Goal: Information Seeking & Learning: Learn about a topic

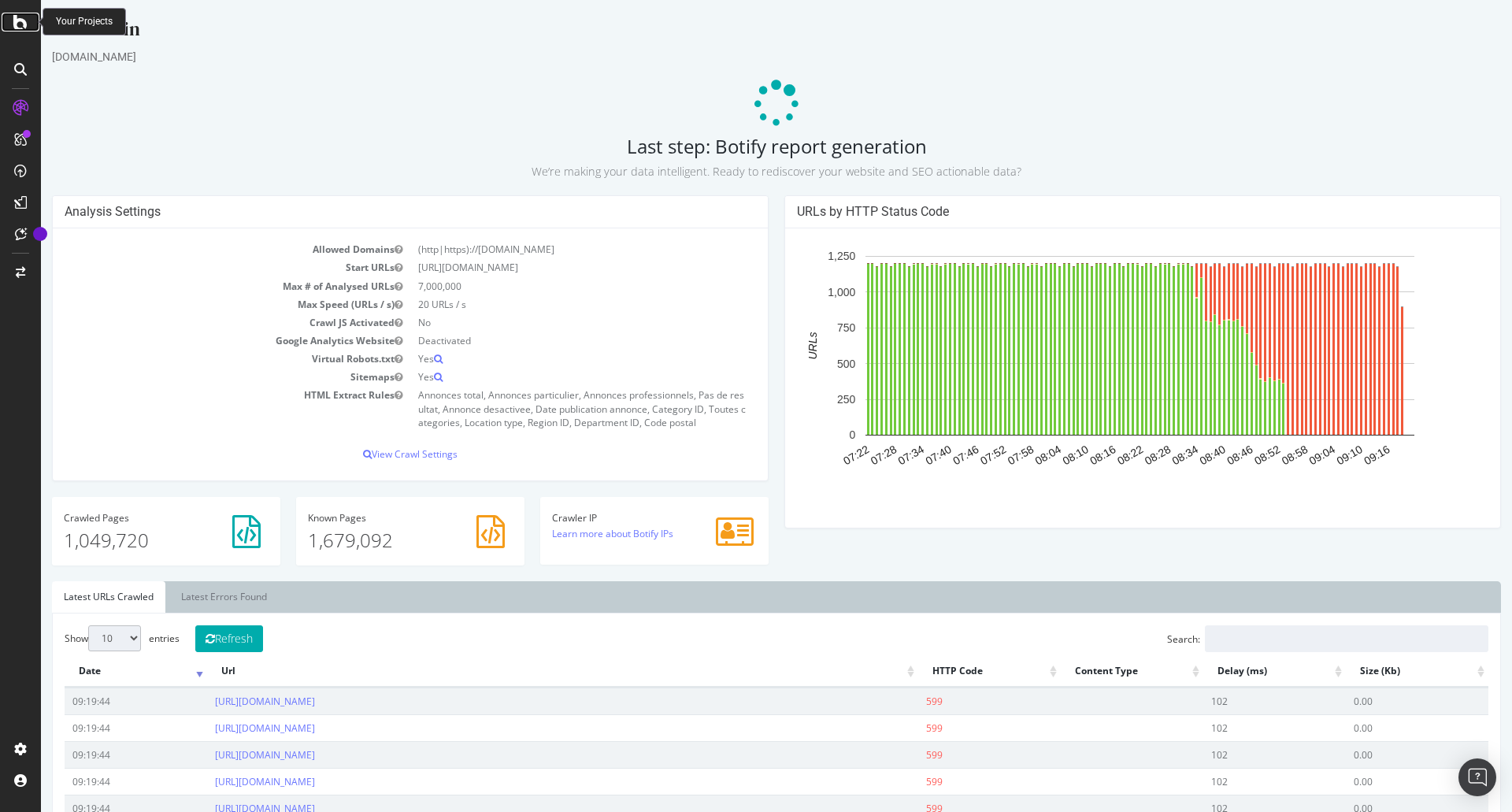
click at [20, 24] on icon at bounding box center [20, 22] width 14 height 19
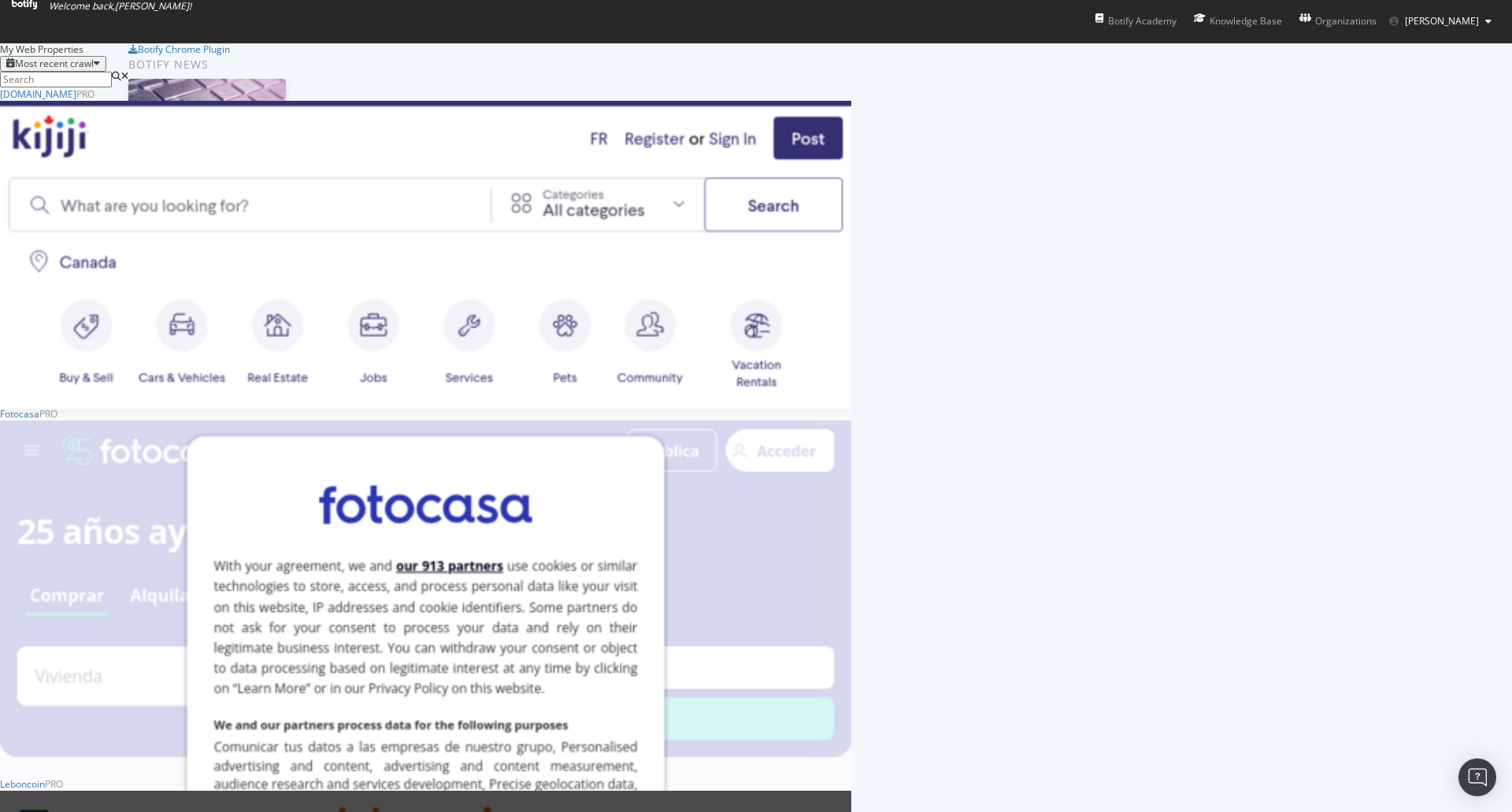
scroll to position [171, 0]
click at [40, 407] on div "Fotocasa" at bounding box center [20, 414] width 40 height 13
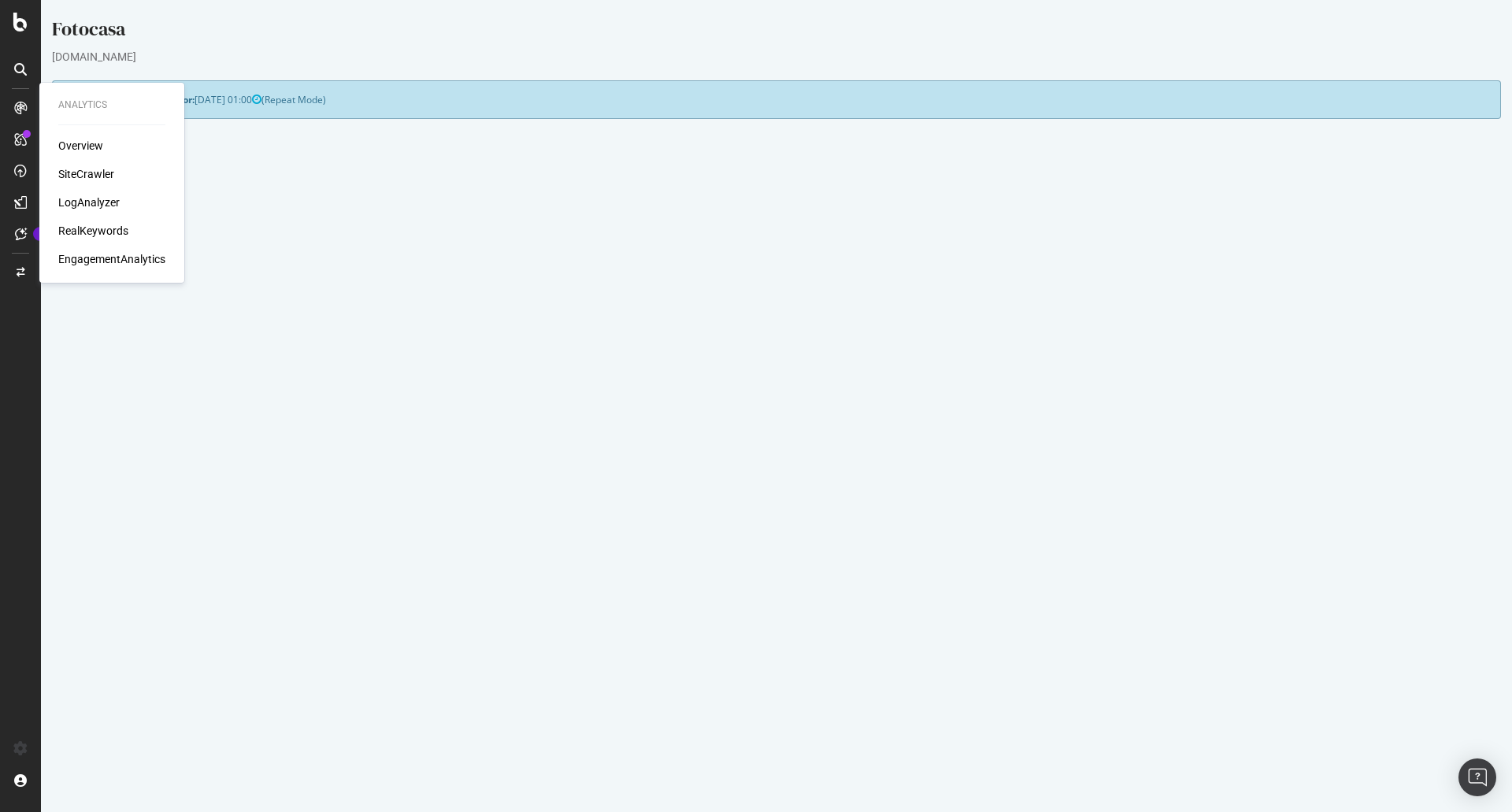
click at [94, 174] on div "SiteCrawler" at bounding box center [86, 173] width 56 height 16
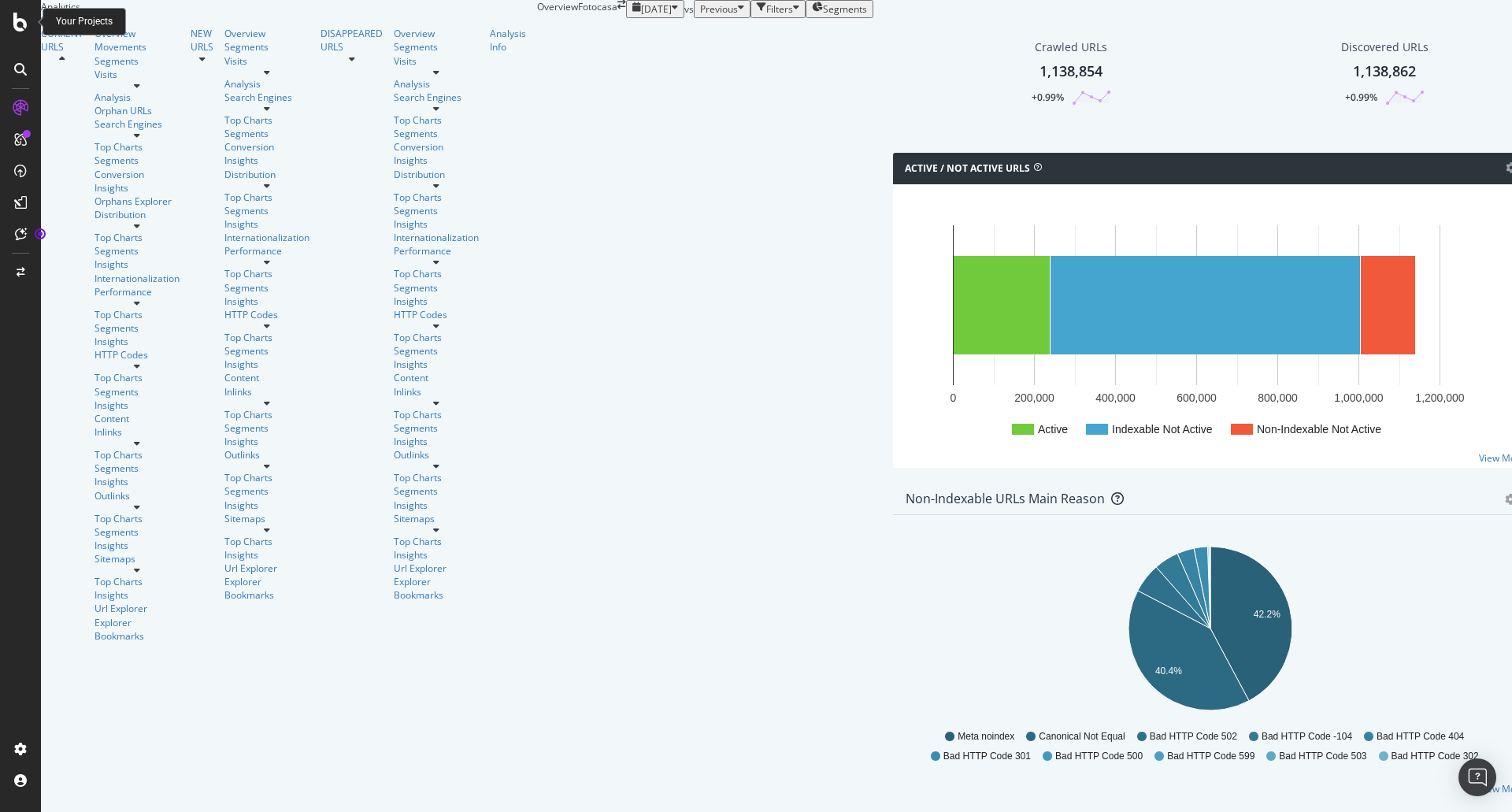
click at [21, 26] on icon at bounding box center [20, 22] width 14 height 19
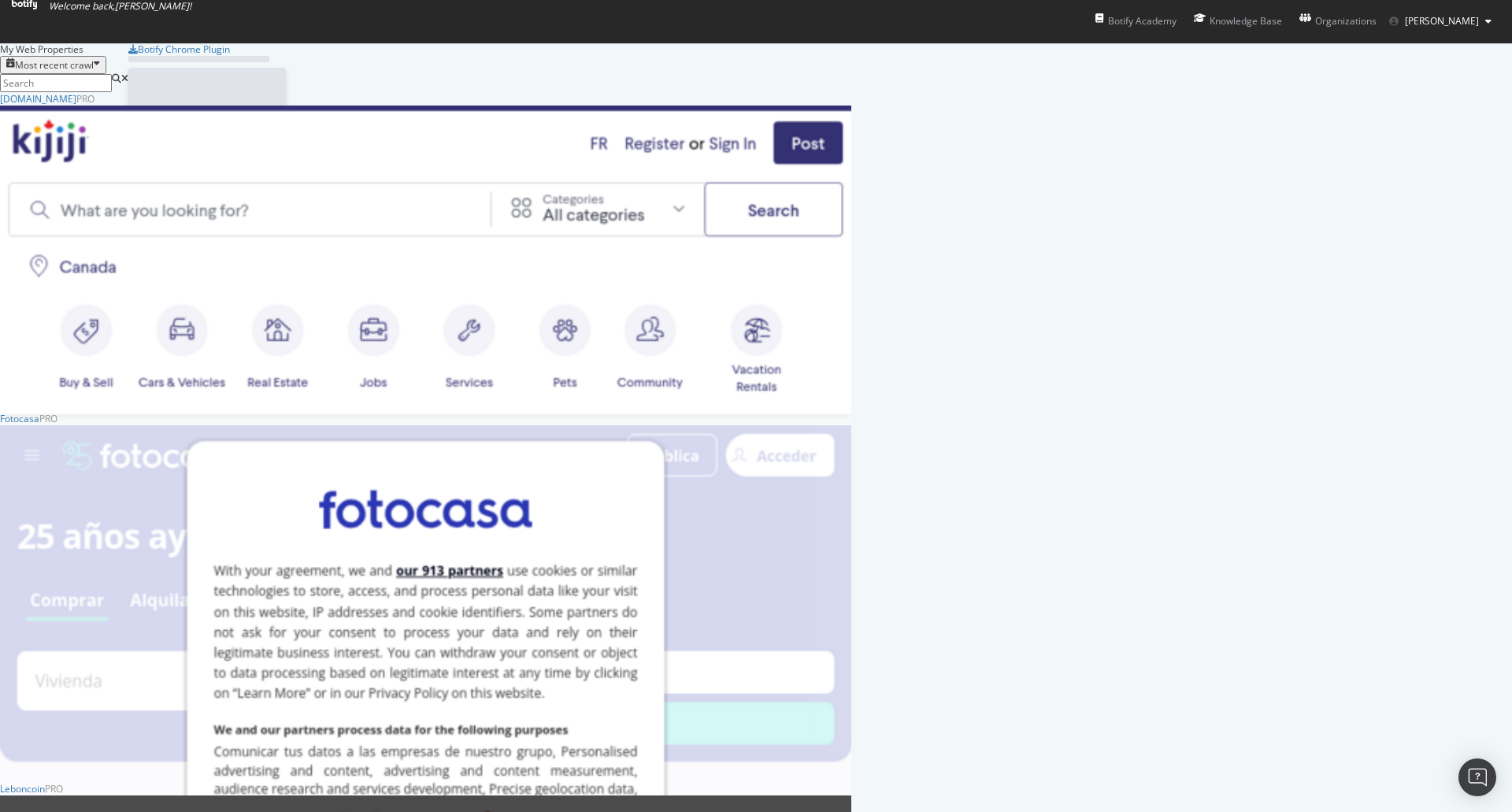
scroll to position [801, 1488]
click at [112, 84] on input at bounding box center [56, 82] width 112 height 18
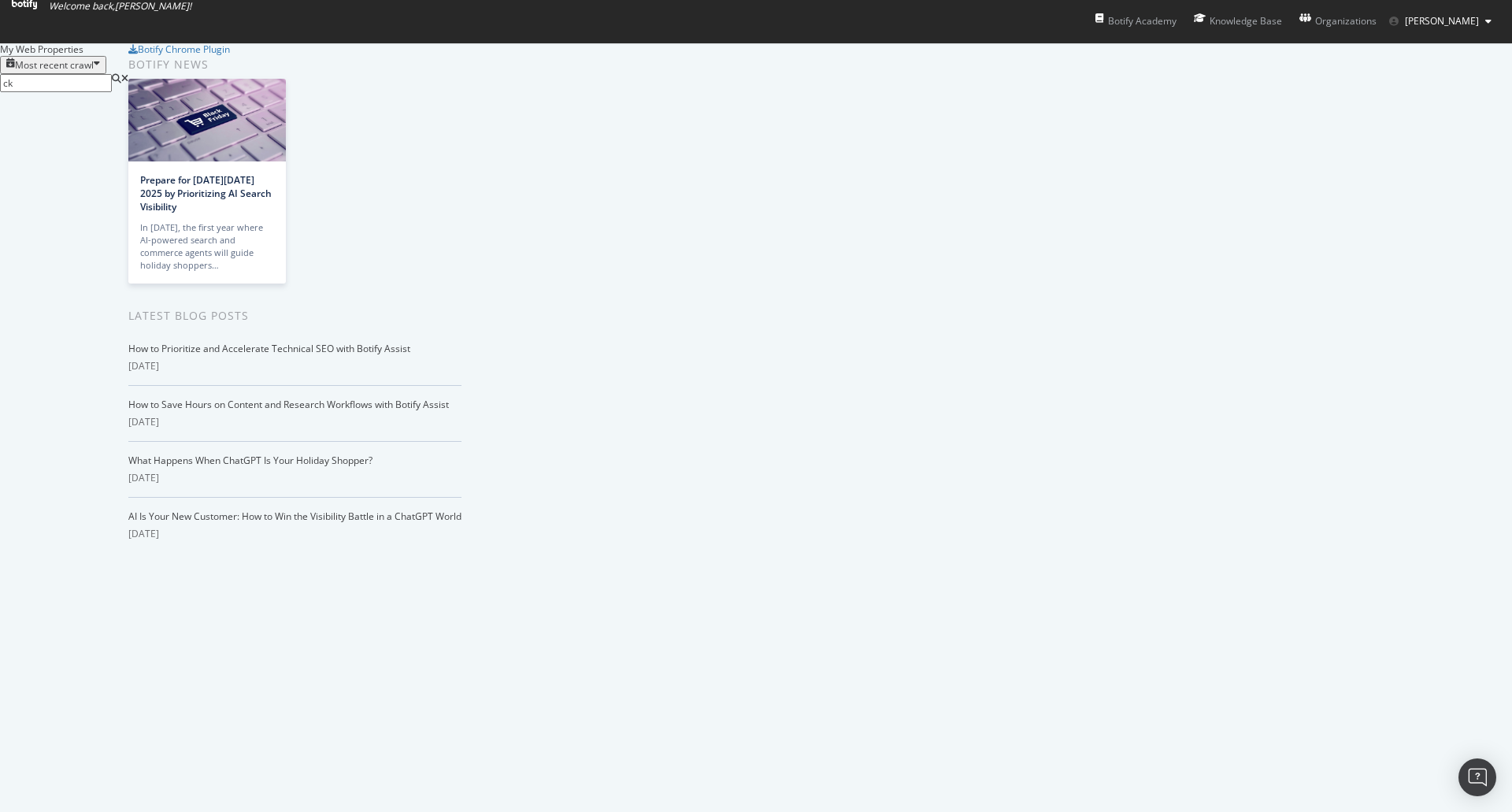
scroll to position [1417, 0]
type input "ck"
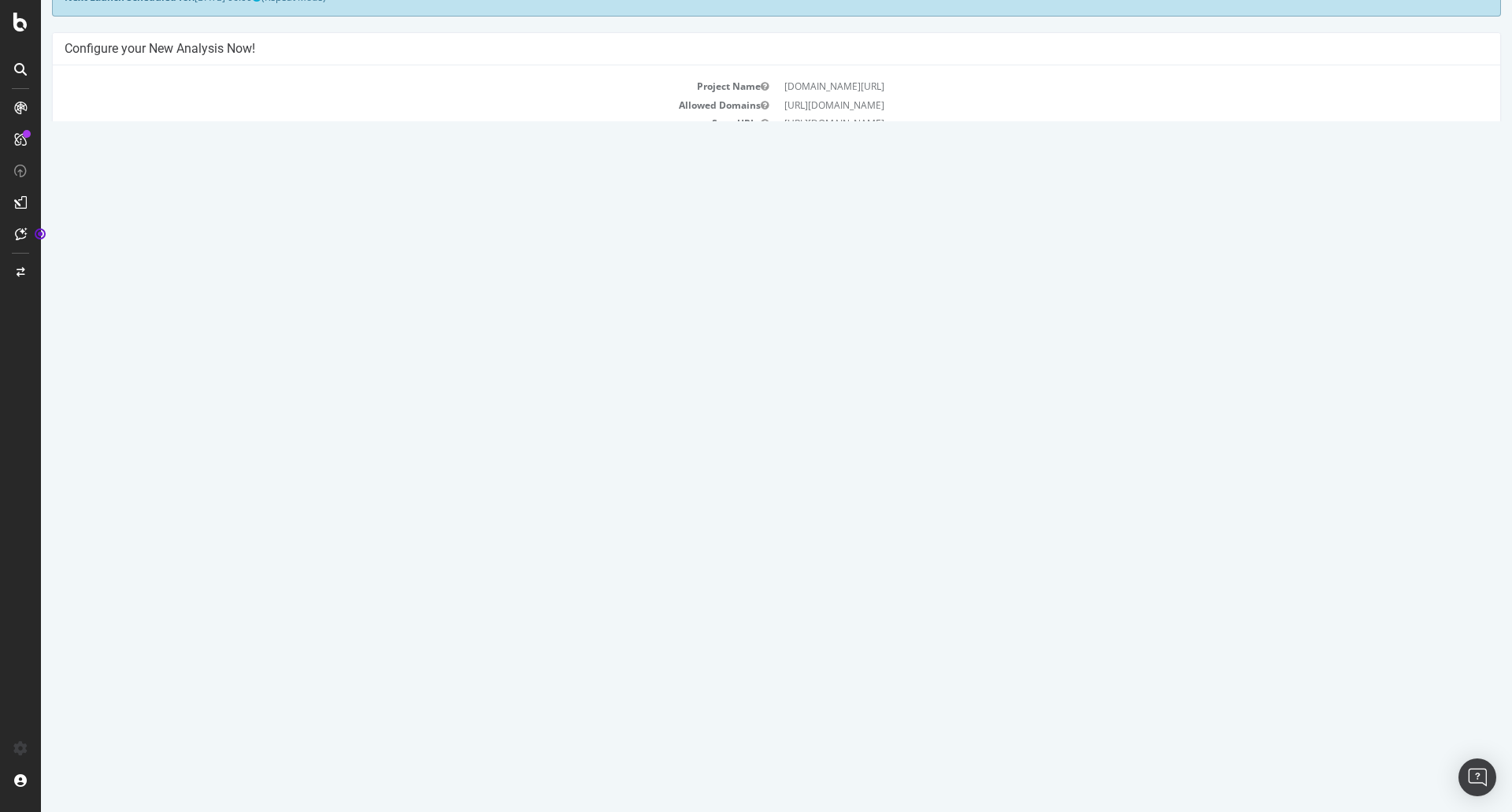
scroll to position [193, 0]
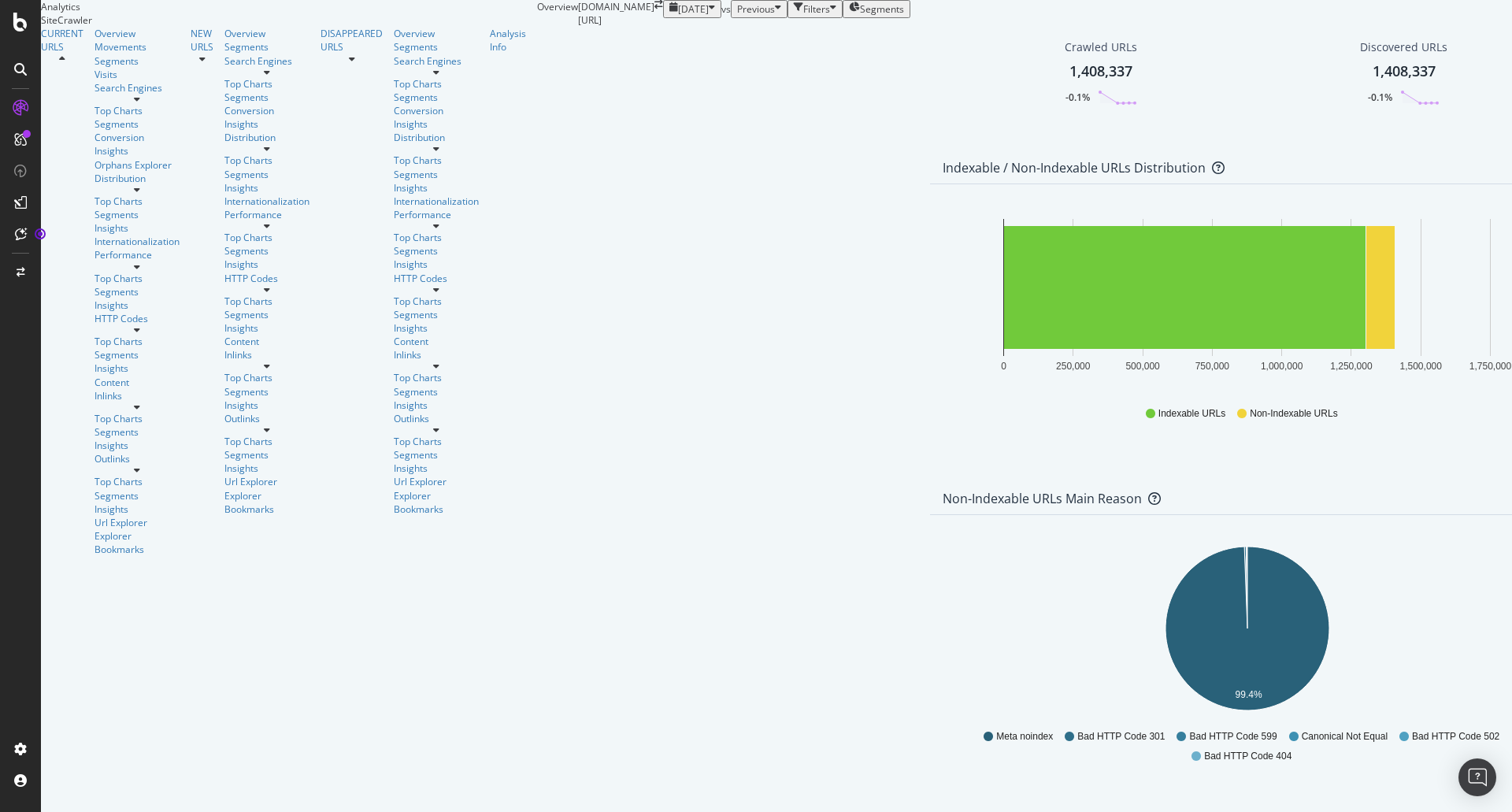
click at [1366, 226] on rect "A chart." at bounding box center [1380, 288] width 28 height 123
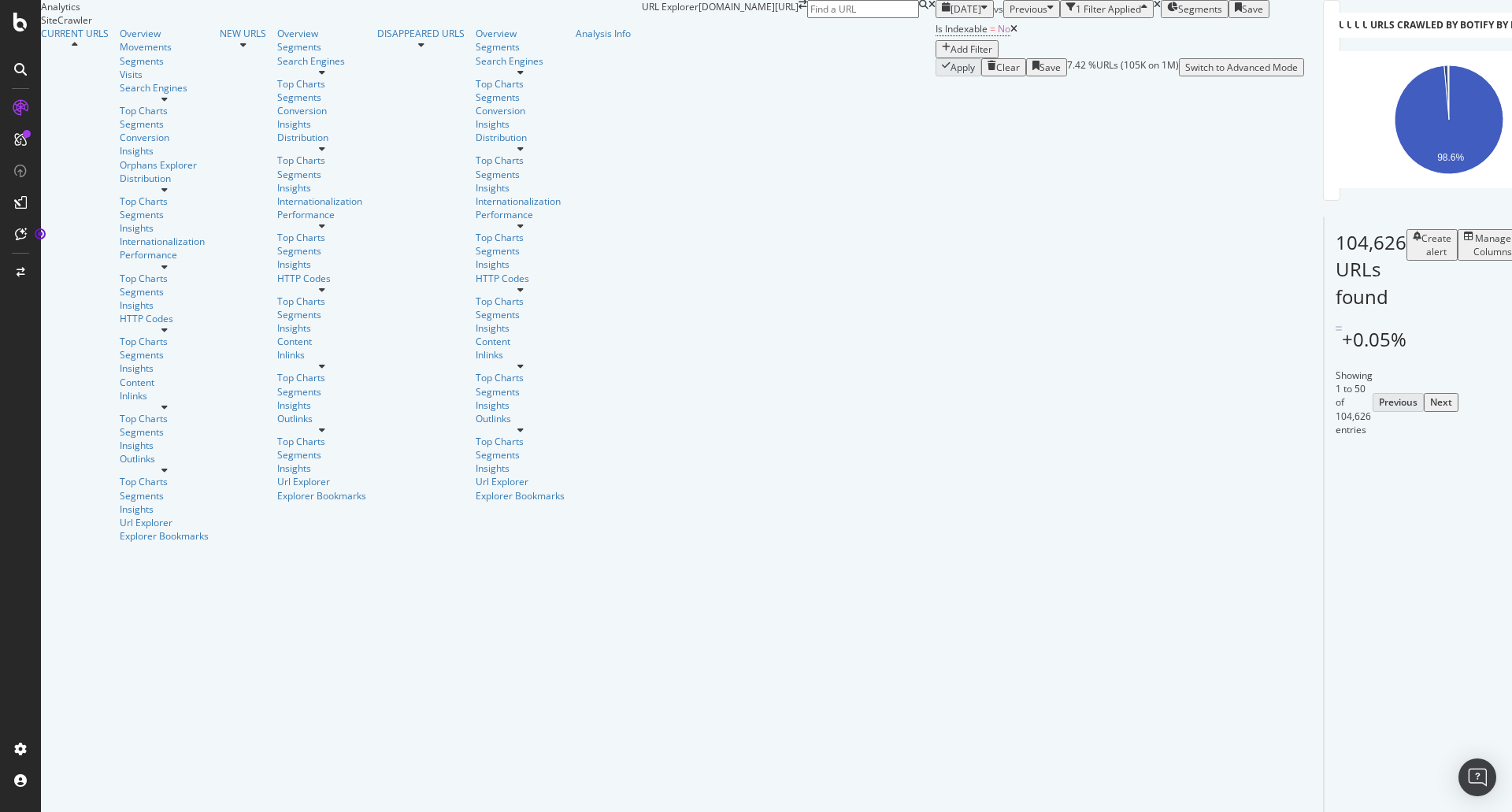
click at [950, 56] on div "Add Filter" at bounding box center [971, 49] width 42 height 13
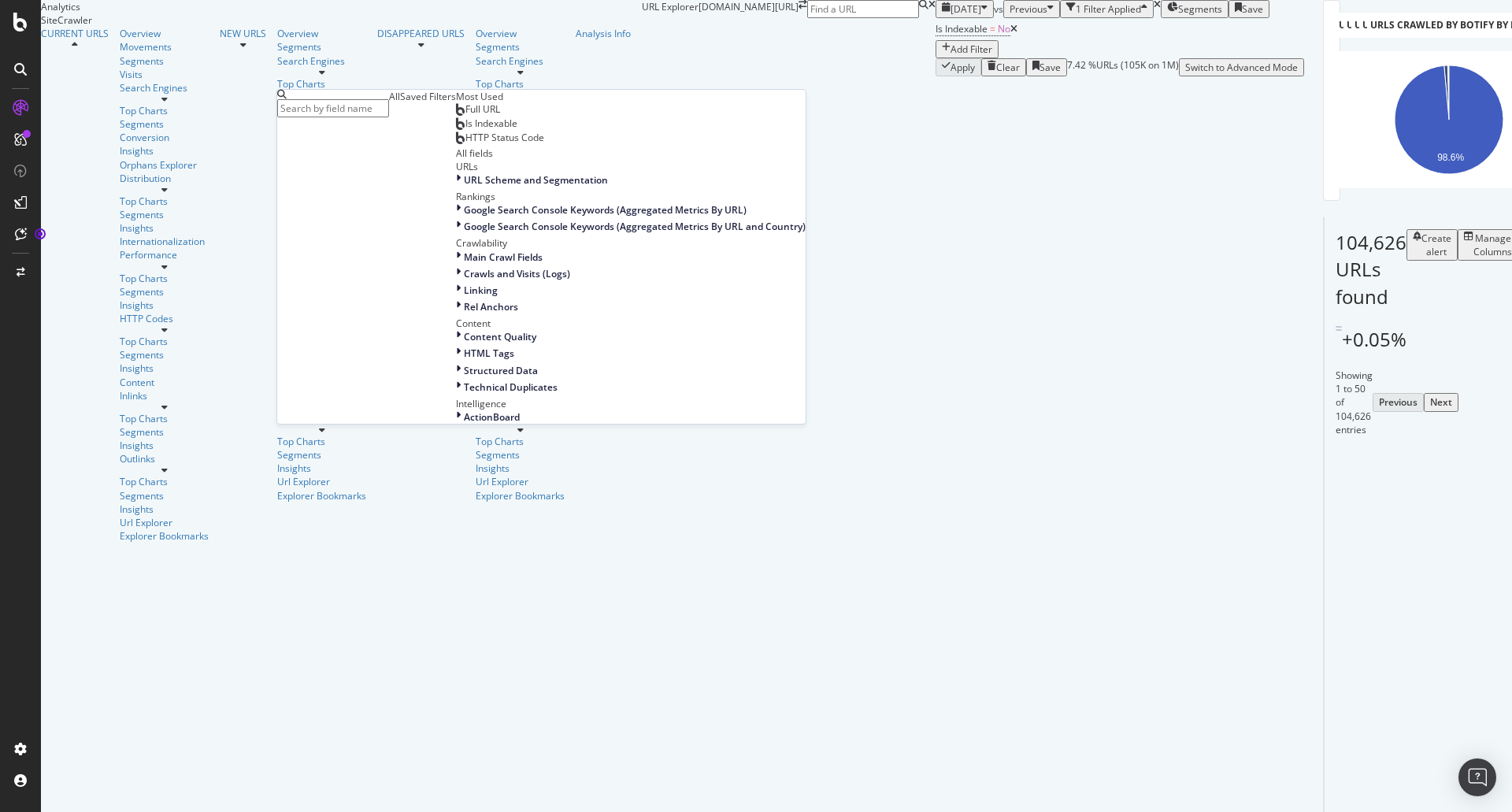
click at [465, 116] on span "Full URL" at bounding box center [482, 109] width 35 height 13
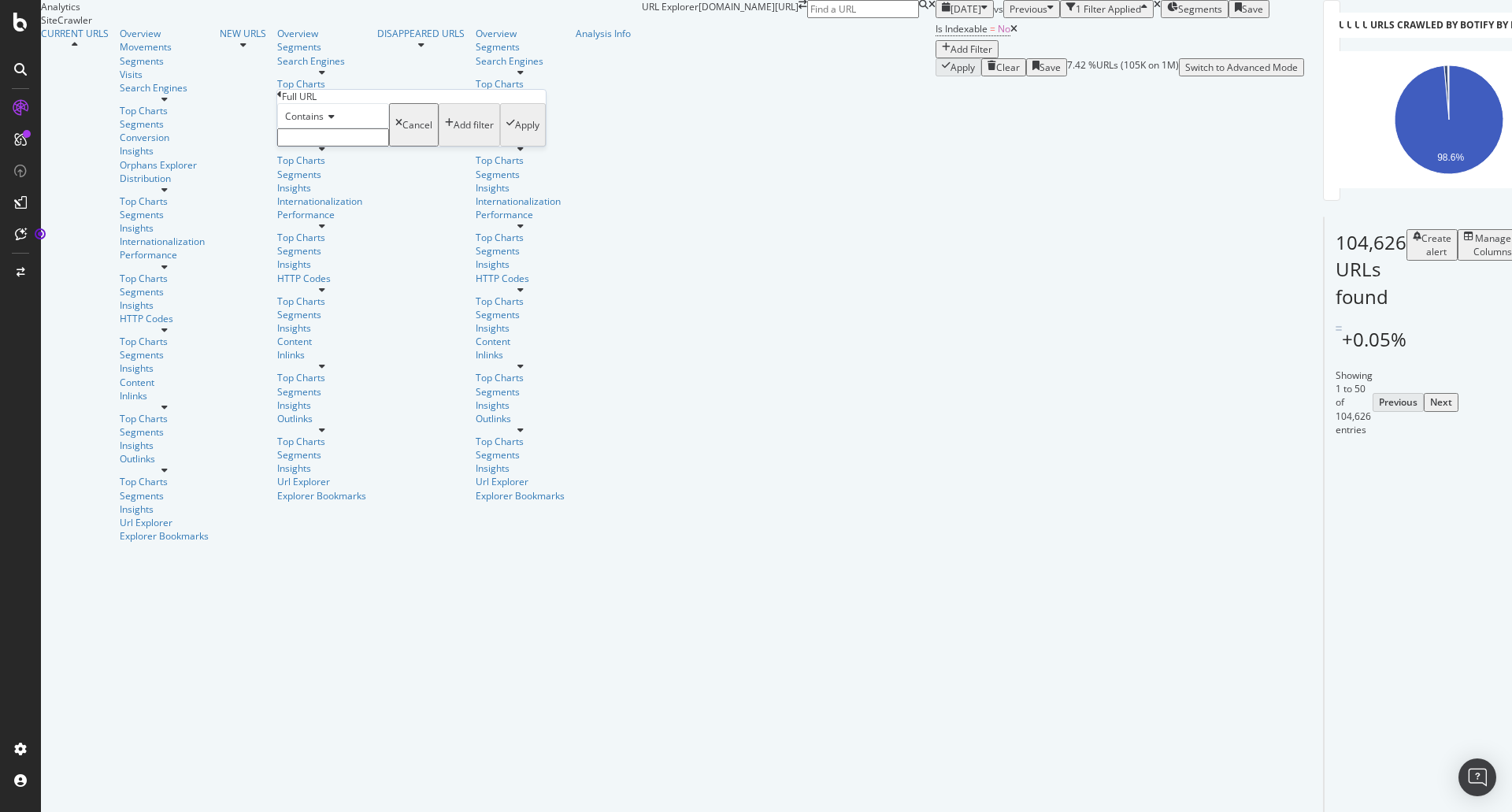
click at [324, 123] on span "Contains" at bounding box center [304, 117] width 39 height 13
click at [343, 260] on span "Doesn't contain" at bounding box center [316, 253] width 68 height 13
click at [336, 147] on input "text" at bounding box center [333, 136] width 112 height 18
type input "/p-"
click at [515, 136] on div "Apply" at bounding box center [528, 130] width 25 height 13
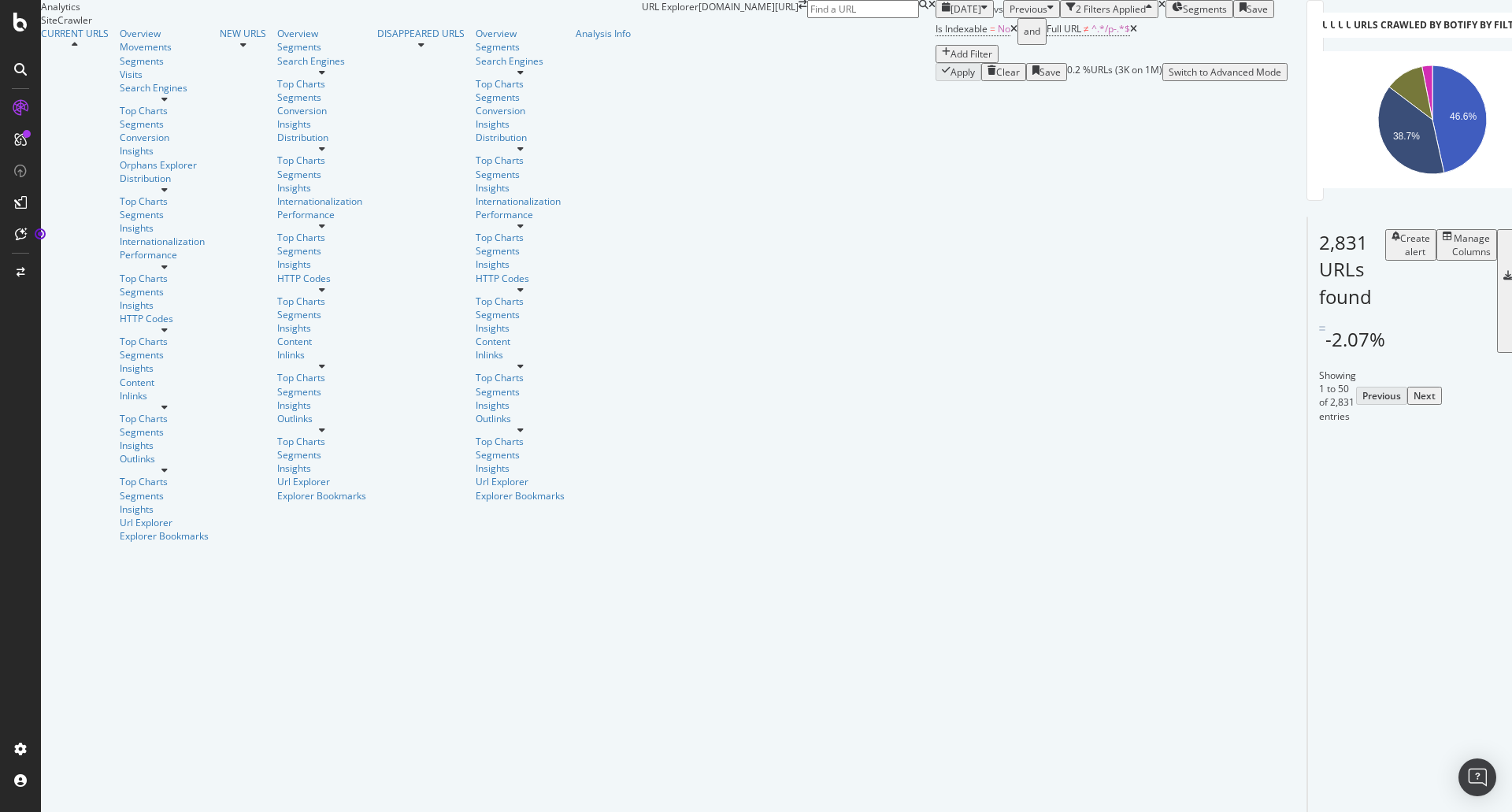
click at [1426, 523] on icon at bounding box center [1431, 518] width 9 height 9
click at [1430, 591] on icon at bounding box center [1434, 596] width 9 height 9
click at [1401, 748] on icon at bounding box center [1406, 752] width 9 height 9
click at [1397, 670] on icon at bounding box center [1402, 675] width 9 height 9
